Goal: Task Accomplishment & Management: Manage account settings

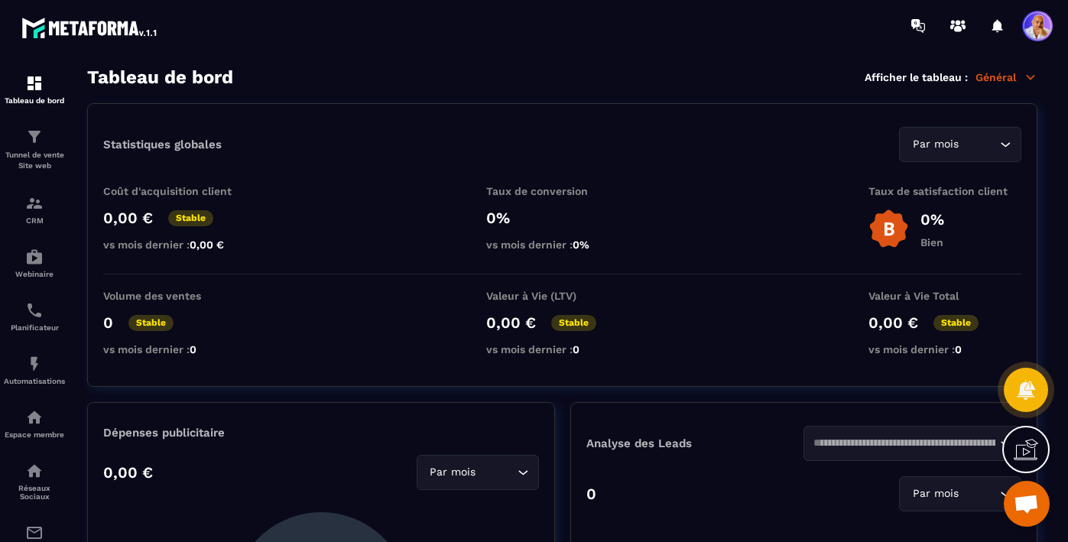
scroll to position [12219, 0]
click at [1021, 496] on span "Ouvrir le chat" at bounding box center [1026, 505] width 25 height 21
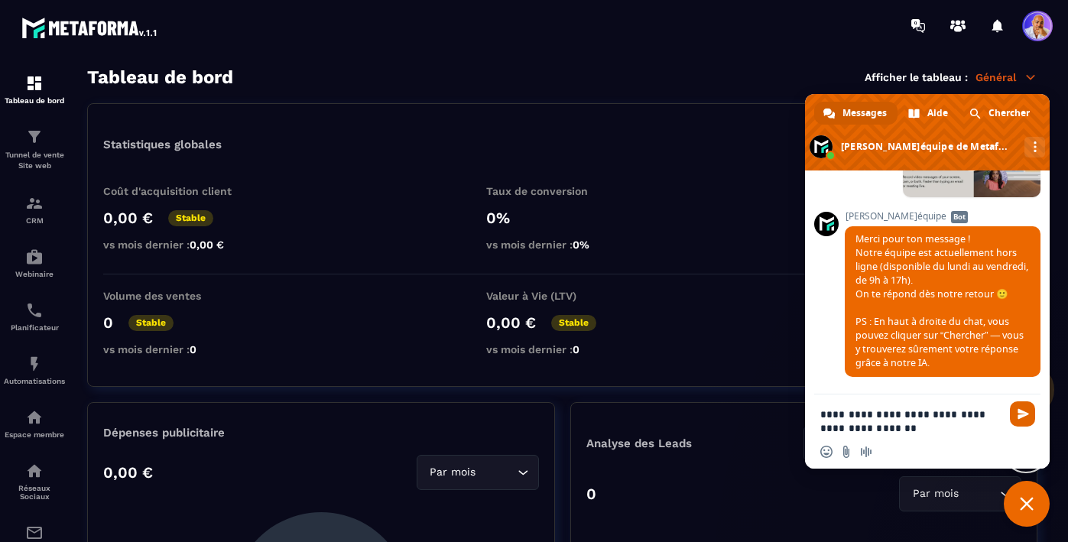
type textarea "**********"
click at [1019, 411] on span "Envoyer" at bounding box center [1023, 413] width 11 height 11
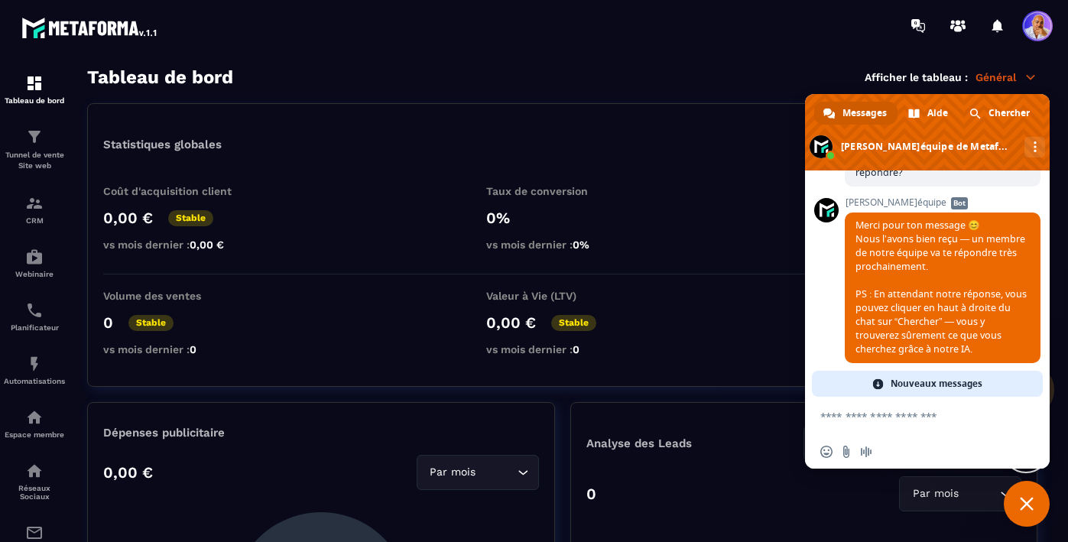
scroll to position [12316, 0]
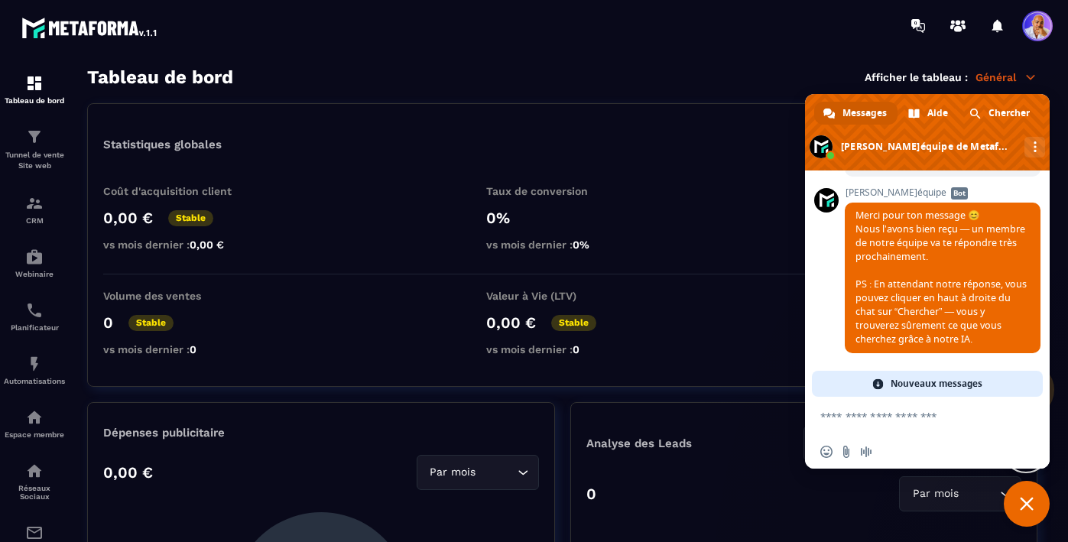
click at [1035, 28] on span at bounding box center [1037, 26] width 31 height 31
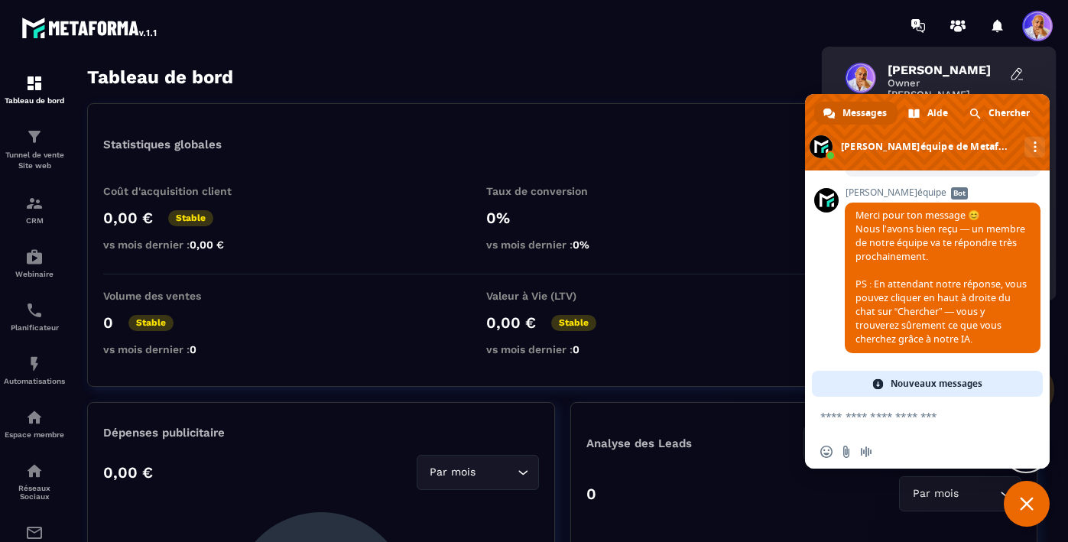
click at [1026, 501] on span "Fermer le chat" at bounding box center [1027, 504] width 14 height 14
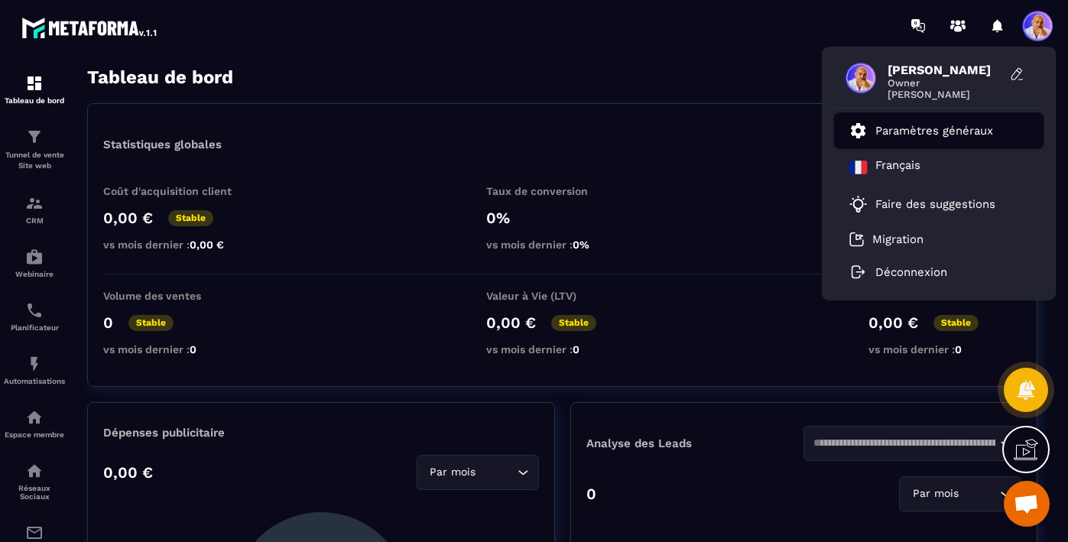
click at [903, 131] on p "Paramètres généraux" at bounding box center [935, 131] width 118 height 14
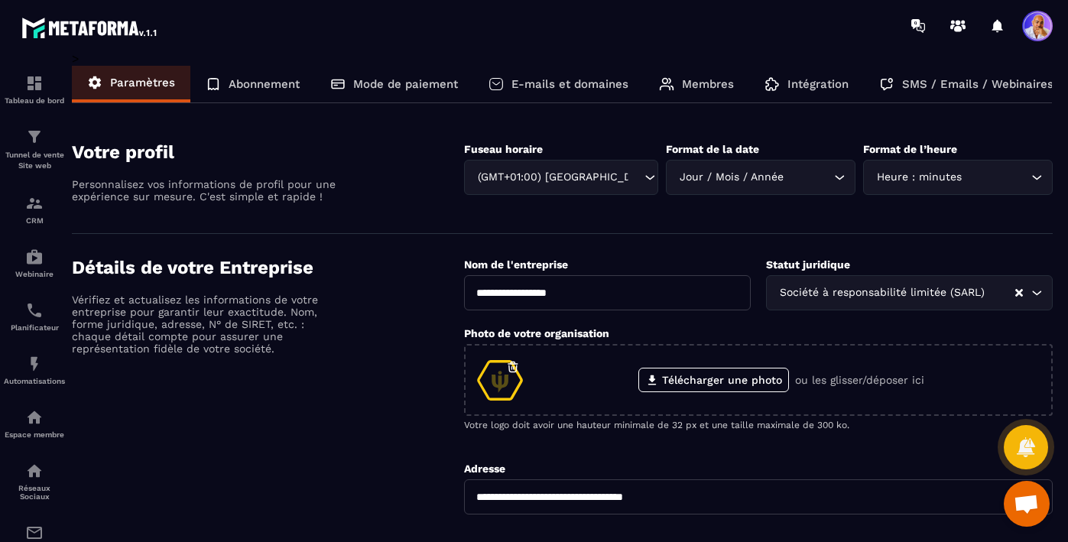
scroll to position [12301, 0]
click at [908, 83] on p "SMS / Emails / Webinaires" at bounding box center [977, 84] width 151 height 14
